Goal: Communication & Community: Answer question/provide support

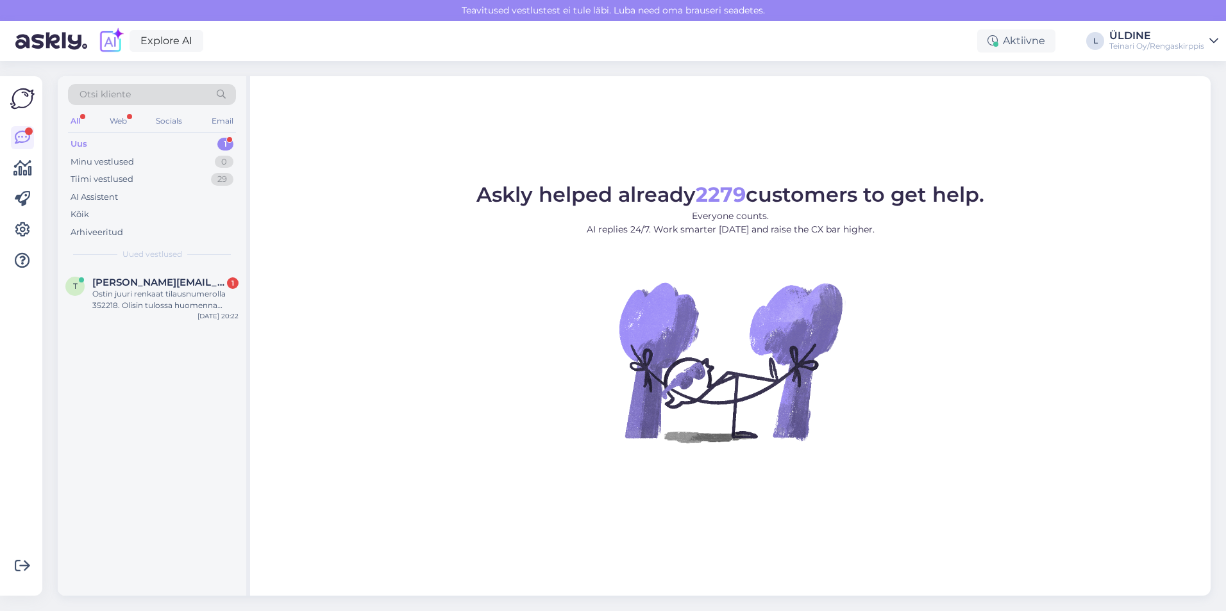
click at [170, 297] on div "Ostin juuri renkaat tilausnumerolla 352218. Olisin tulossa huomenna hakemaan Es…" at bounding box center [165, 299] width 146 height 23
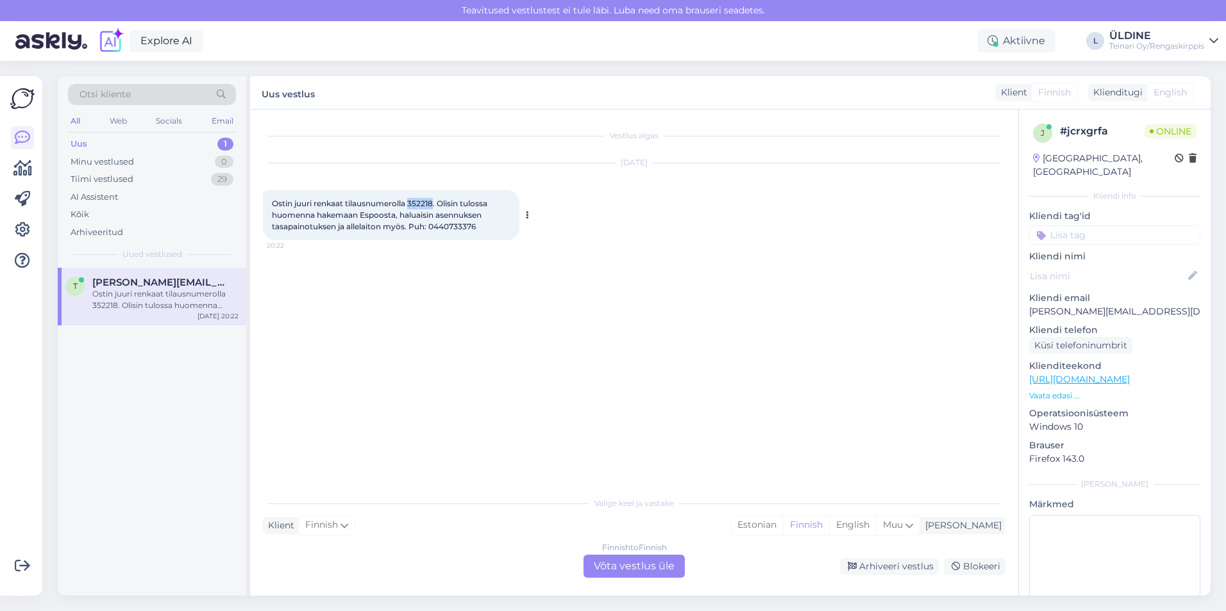
drag, startPoint x: 434, startPoint y: 204, endPoint x: 411, endPoint y: 204, distance: 22.4
click at [411, 204] on span "Ostin juuri renkaat tilausnumerolla 352218. Olisin tulossa huomenna hakemaan Es…" at bounding box center [380, 215] width 217 height 33
drag, startPoint x: 411, startPoint y: 204, endPoint x: 422, endPoint y: 204, distance: 10.3
copy span "352218"
click at [533, 404] on div "Vestlus algas [DATE] Ostin juuri renkaat tilausnumerolla 352218. Olisin tulossa…" at bounding box center [640, 300] width 754 height 356
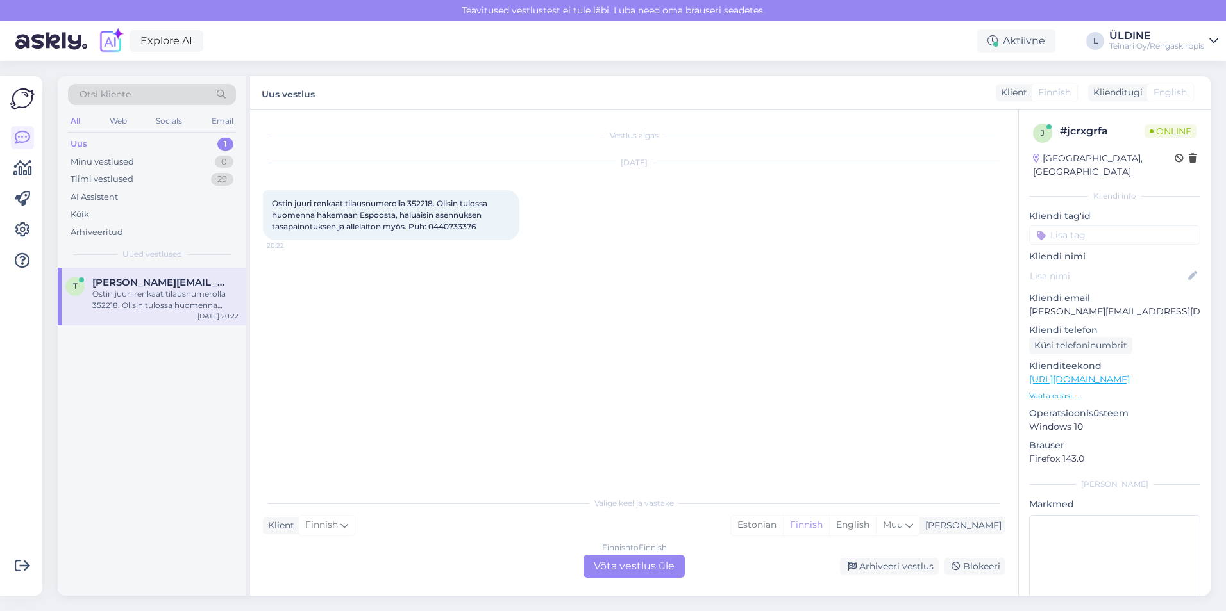
click at [651, 567] on div "Finnish to Finnish Võta vestlus üle" at bounding box center [633, 566] width 101 height 23
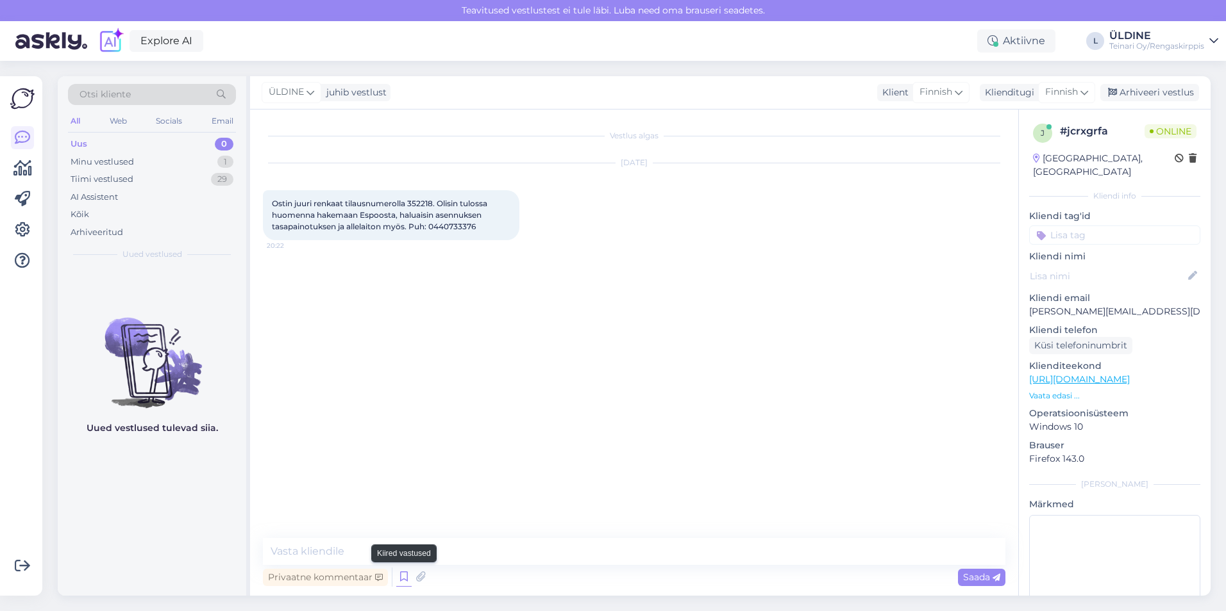
click at [400, 578] on icon at bounding box center [403, 577] width 15 height 19
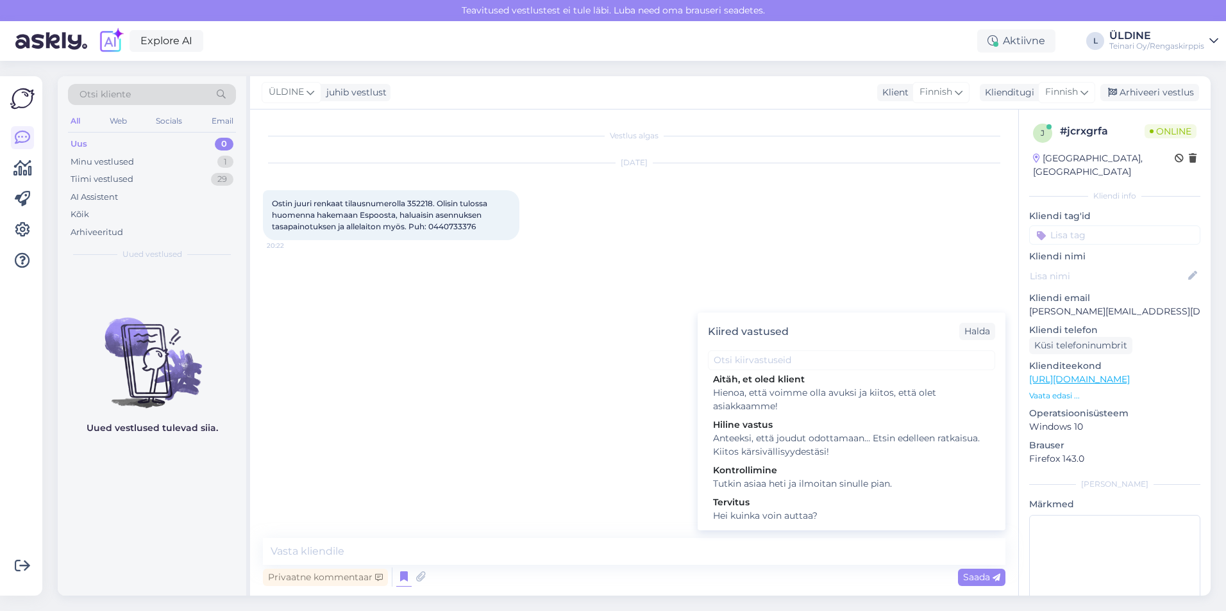
scroll to position [2052, 0]
click at [642, 403] on div "Vestlus algas [DATE] Ostin juuri renkaat tilausnumerolla 352218. Olisin tulossa…" at bounding box center [640, 324] width 754 height 404
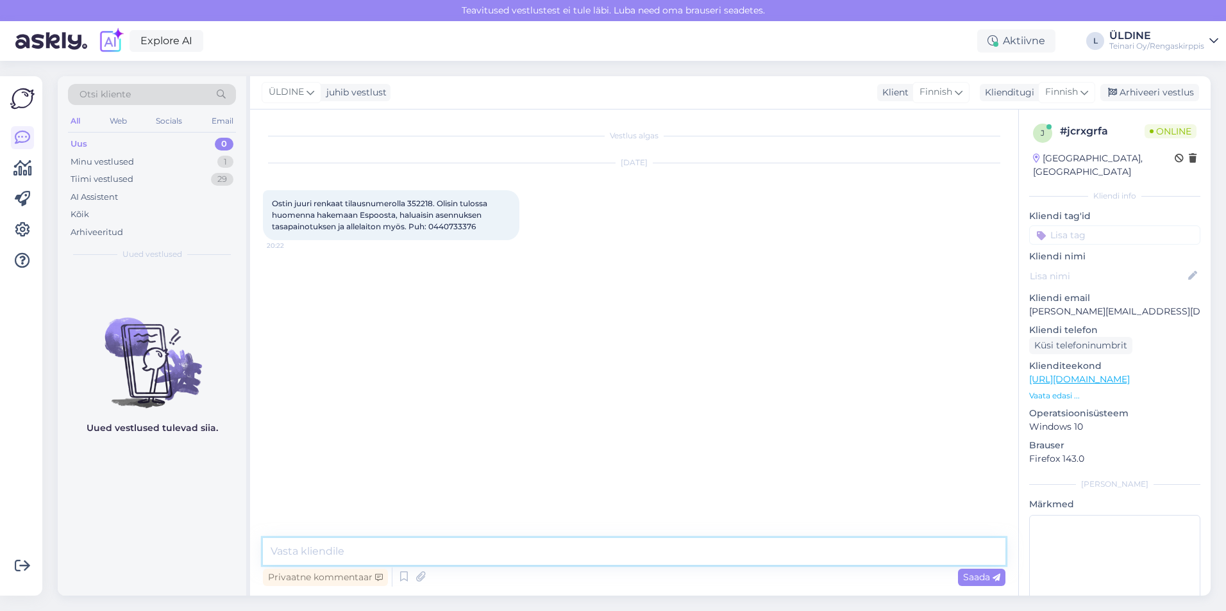
click at [341, 550] on textarea at bounding box center [634, 551] width 742 height 27
drag, startPoint x: 447, startPoint y: 556, endPoint x: 274, endPoint y: 558, distance: 173.1
click at [274, 558] on textarea "Hei, mihin aikaa sopisi parhaiten?" at bounding box center [634, 551] width 742 height 27
type textarea "Hei, mihin aikaa sopisi parhaiten?"
paste textarea "Hei, mihin aikaan sopisi parhaiten?"
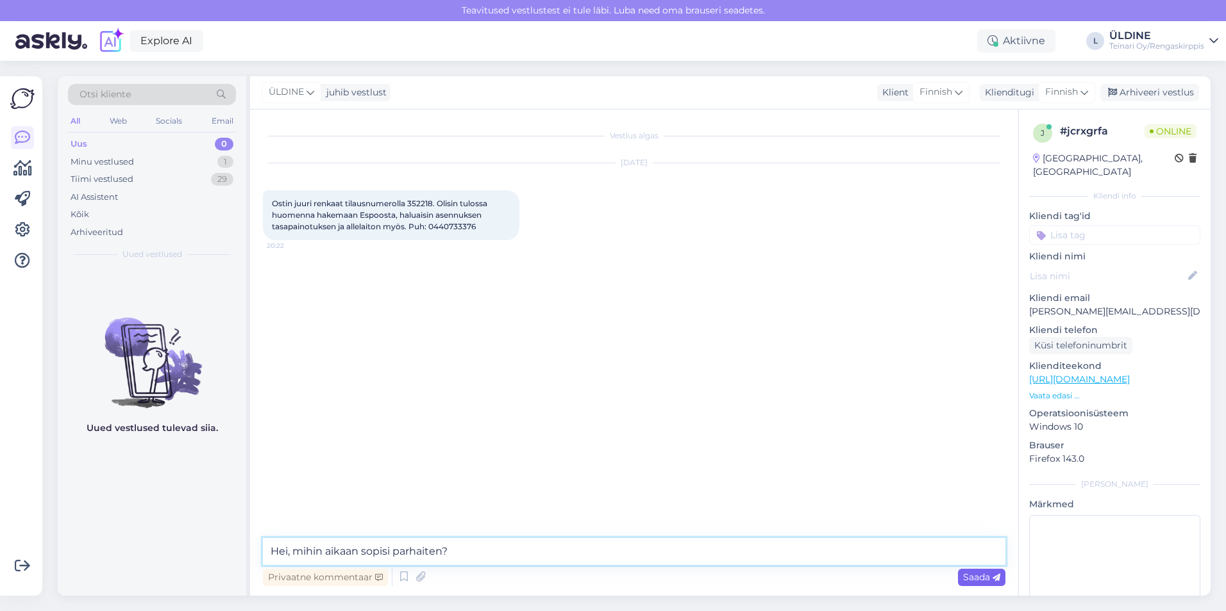
type textarea "Hei, mihin aikaan sopisi parhaiten?"
click at [973, 581] on span "Saada" at bounding box center [981, 578] width 37 height 12
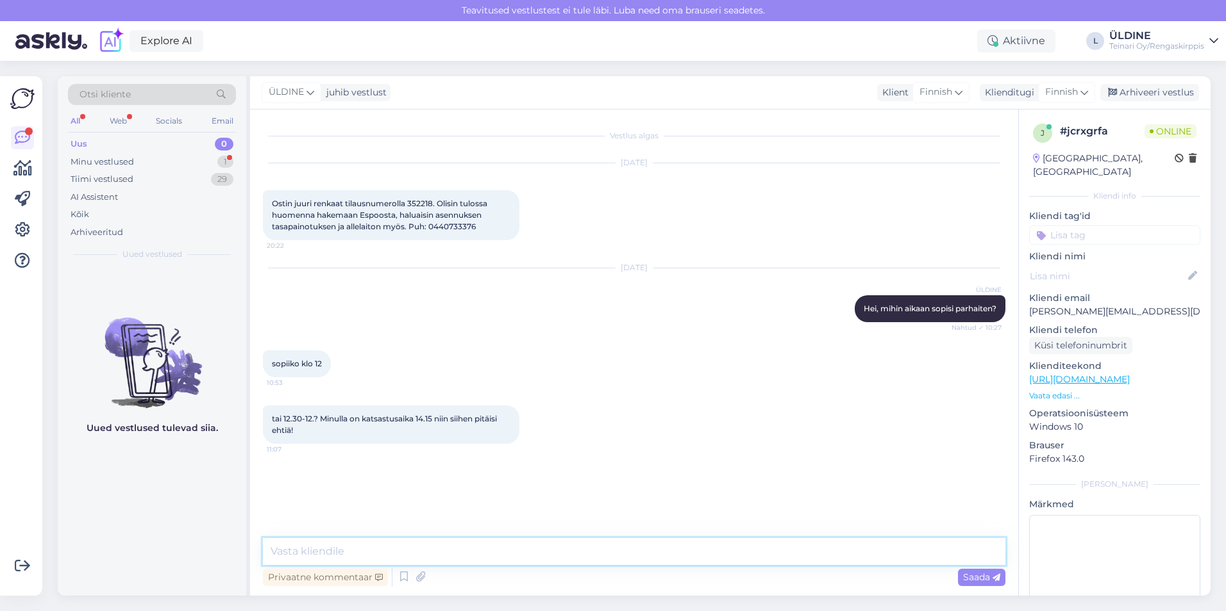
click at [343, 552] on textarea at bounding box center [634, 551] width 742 height 27
type textarea "Hei varan teille ajan klo 12.00 , saanko vielä aton rek nr ?"
click at [979, 579] on span "Saada" at bounding box center [981, 578] width 37 height 12
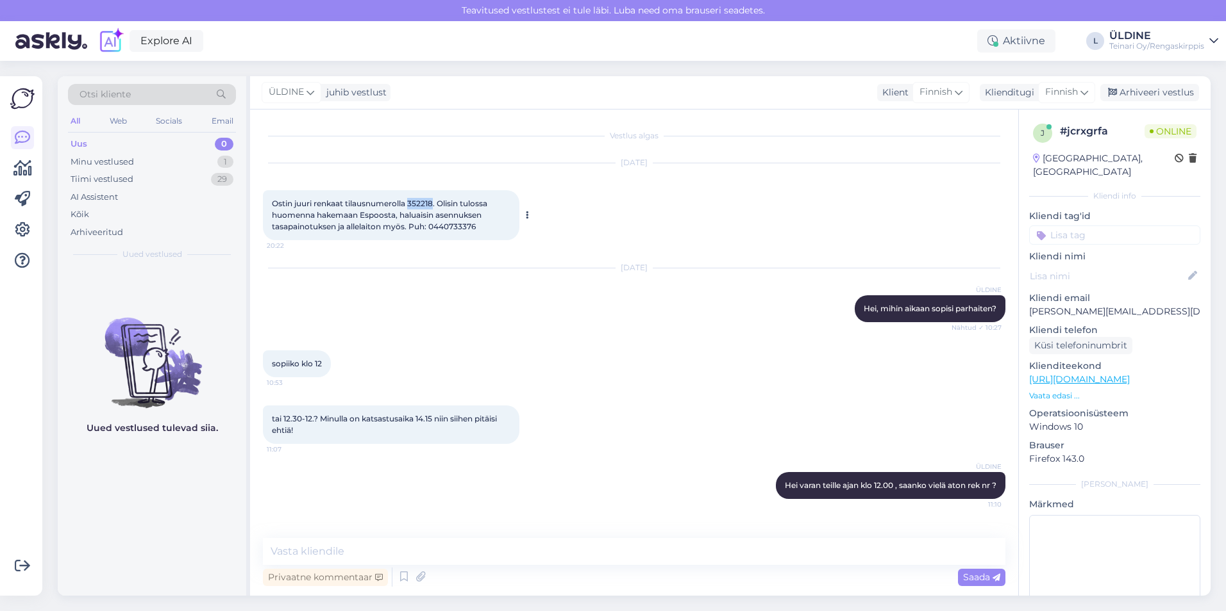
drag, startPoint x: 411, startPoint y: 201, endPoint x: 435, endPoint y: 201, distance: 23.7
click at [435, 201] on span "Ostin juuri renkaat tilausnumerolla 352218. Olisin tulossa huomenna hakemaan Es…" at bounding box center [380, 215] width 217 height 33
drag, startPoint x: 435, startPoint y: 201, endPoint x: 423, endPoint y: 204, distance: 12.2
copy span "352218"
click at [481, 279] on div "[DATE] ÜLDINE Hei, mihin aikaan sopisi parhaiten? Nähtud ✓ 10:27" at bounding box center [634, 295] width 742 height 82
